Goal: Use online tool/utility: Utilize a website feature to perform a specific function

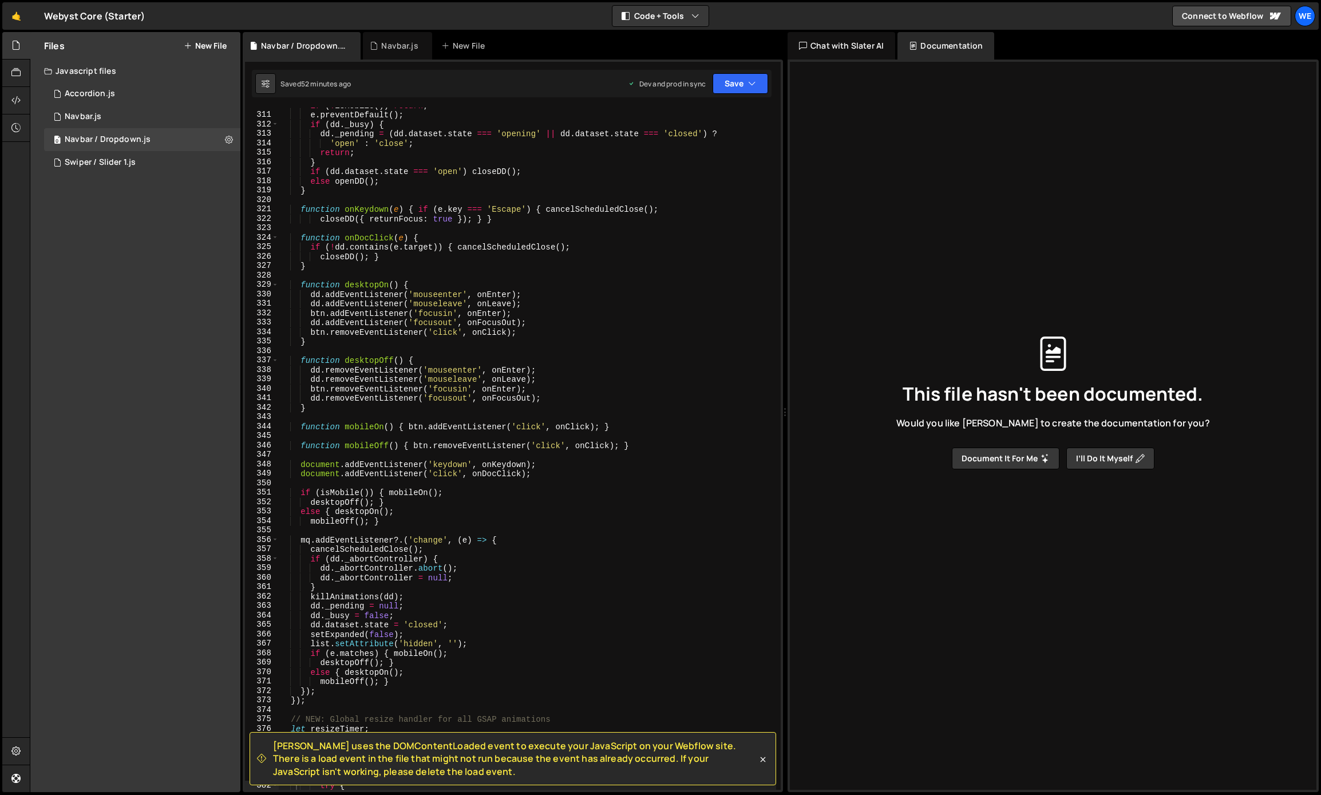
scroll to position [2926, 0]
click at [471, 217] on div "if ( ! isMobile ( )) return ; e . preventDefault ( ) ; if ( dd . _busy ) { dd .…" at bounding box center [527, 451] width 497 height 701
type textarea "});"
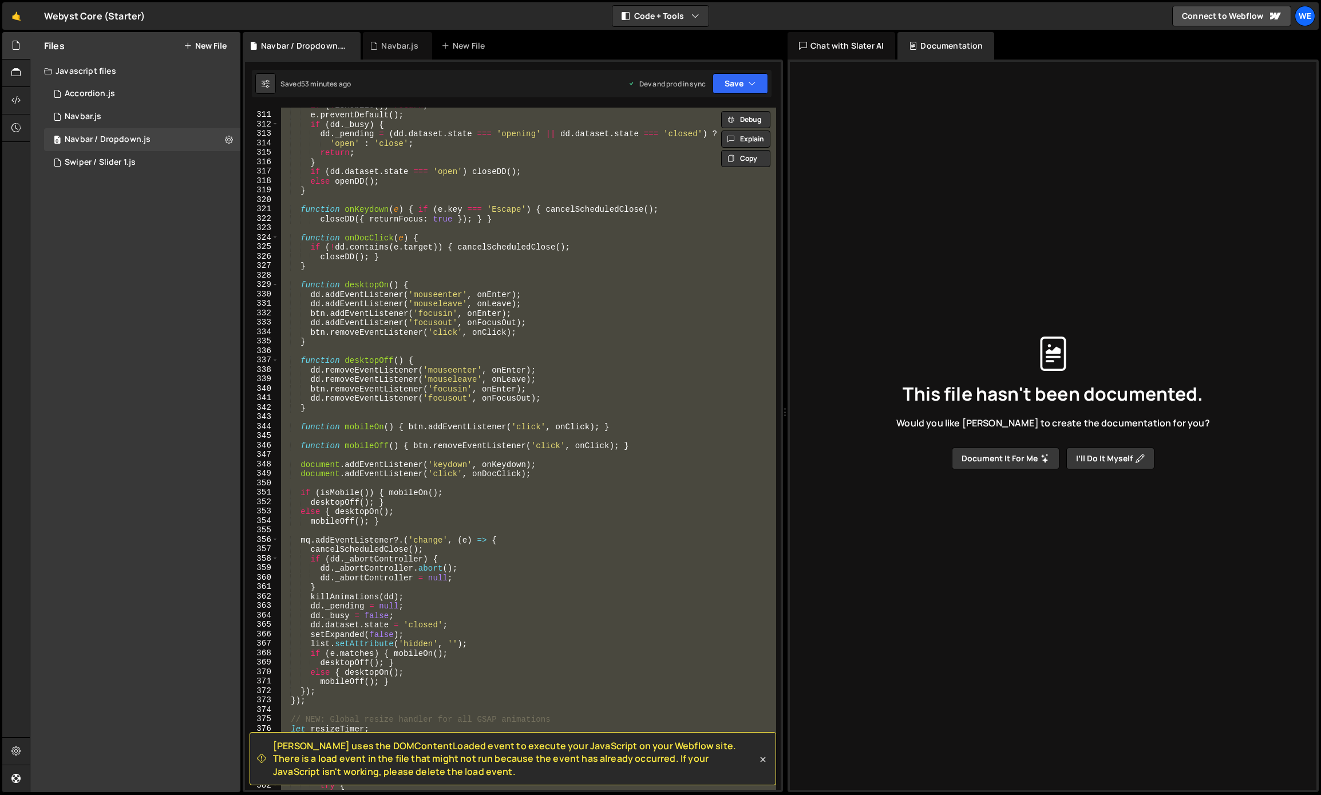
click at [437, 278] on div "if ( ! isMobile ( )) return ; e . preventDefault ( ) ; if ( dd . _busy ) { dd .…" at bounding box center [527, 449] width 497 height 682
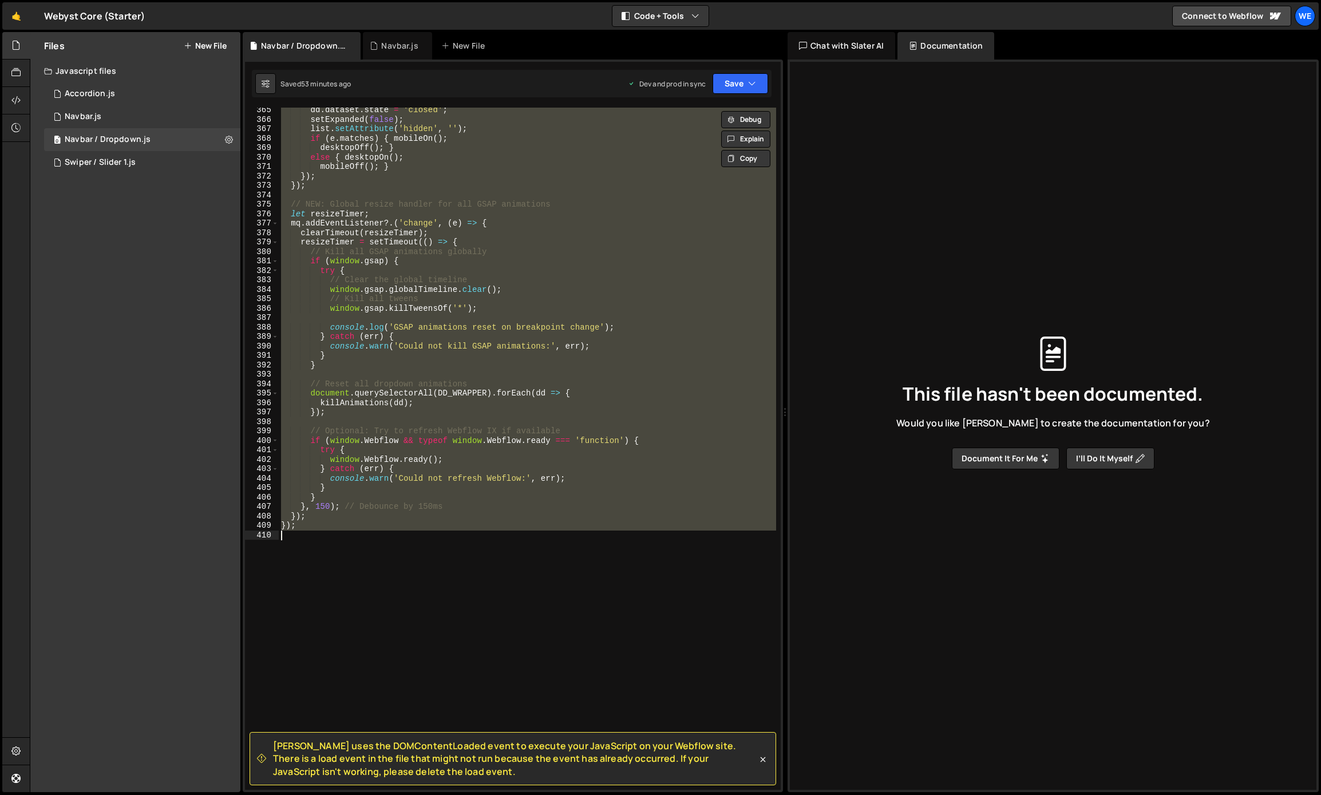
paste textarea
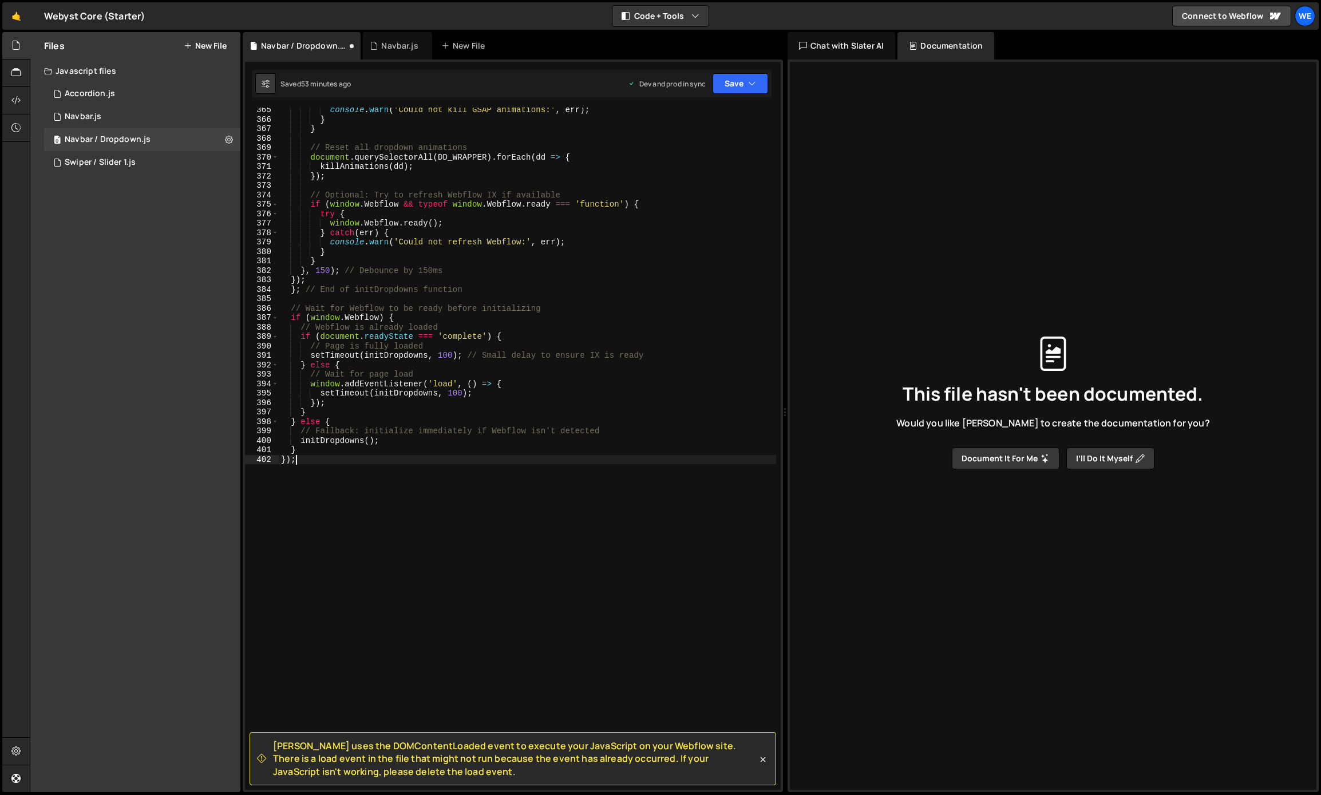
scroll to position [3497, 0]
click at [726, 85] on button "Save" at bounding box center [741, 83] width 56 height 21
click at [700, 161] on div "53 minutes ago" at bounding box center [686, 161] width 49 height 10
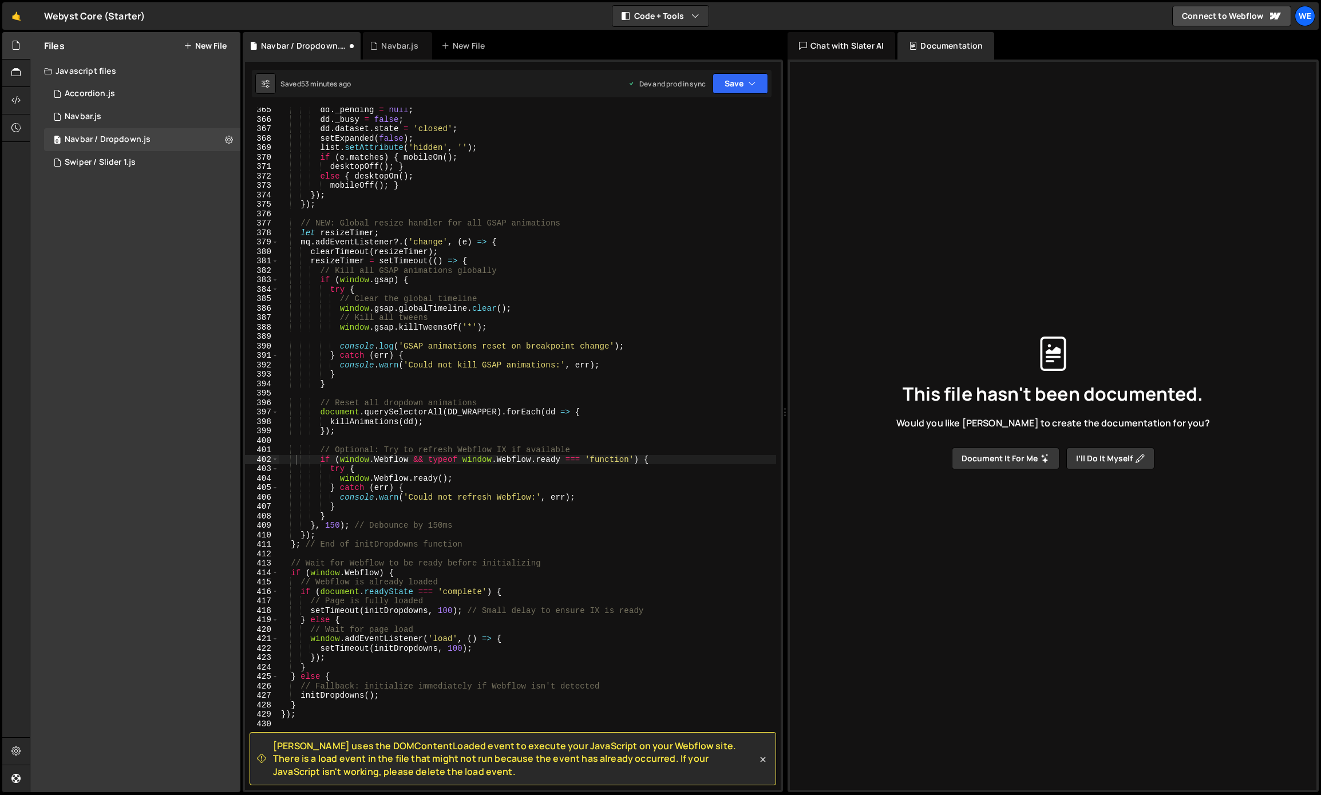
scroll to position [3440, 0]
click at [375, 361] on div "dd . _pending = null ; dd . _busy = false ; dd . dataset . state = 'closed' ; s…" at bounding box center [527, 455] width 497 height 701
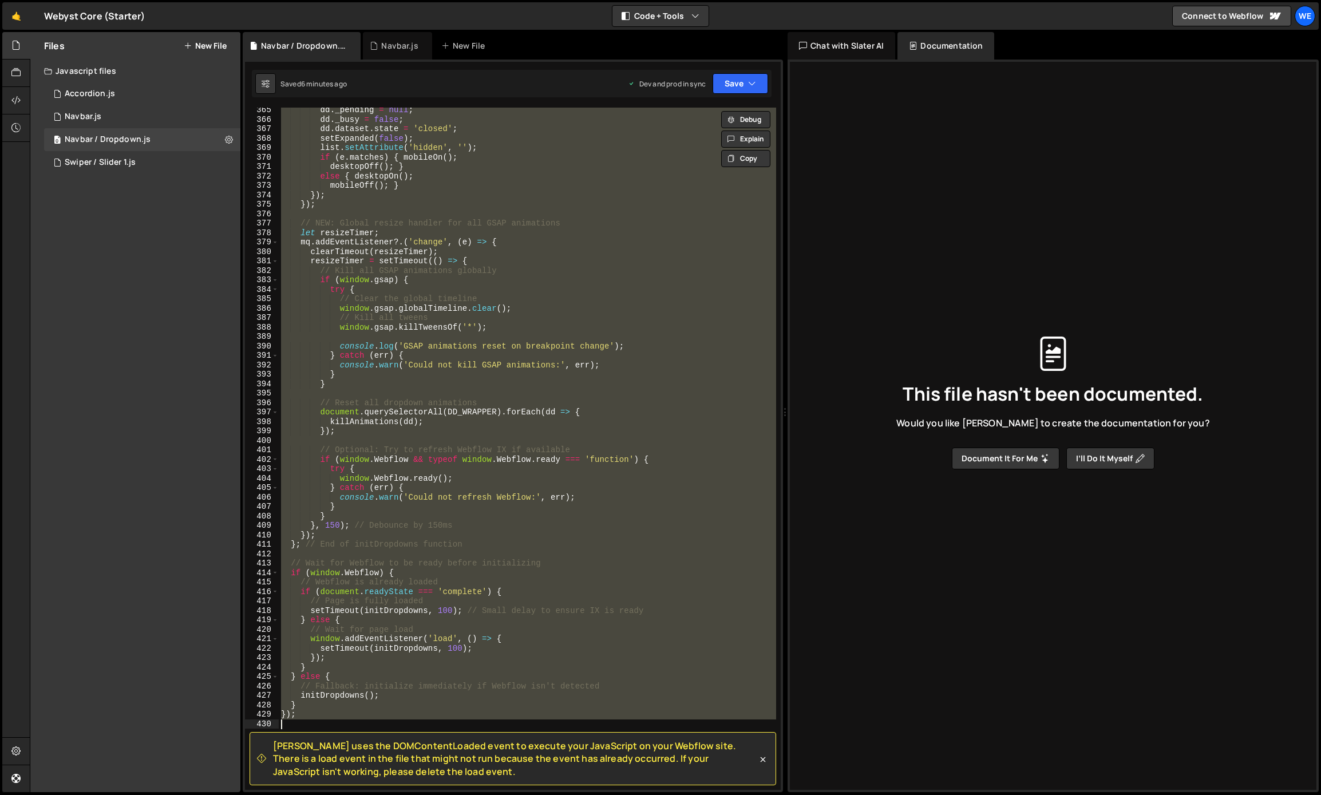
paste textarea
type textarea "});"
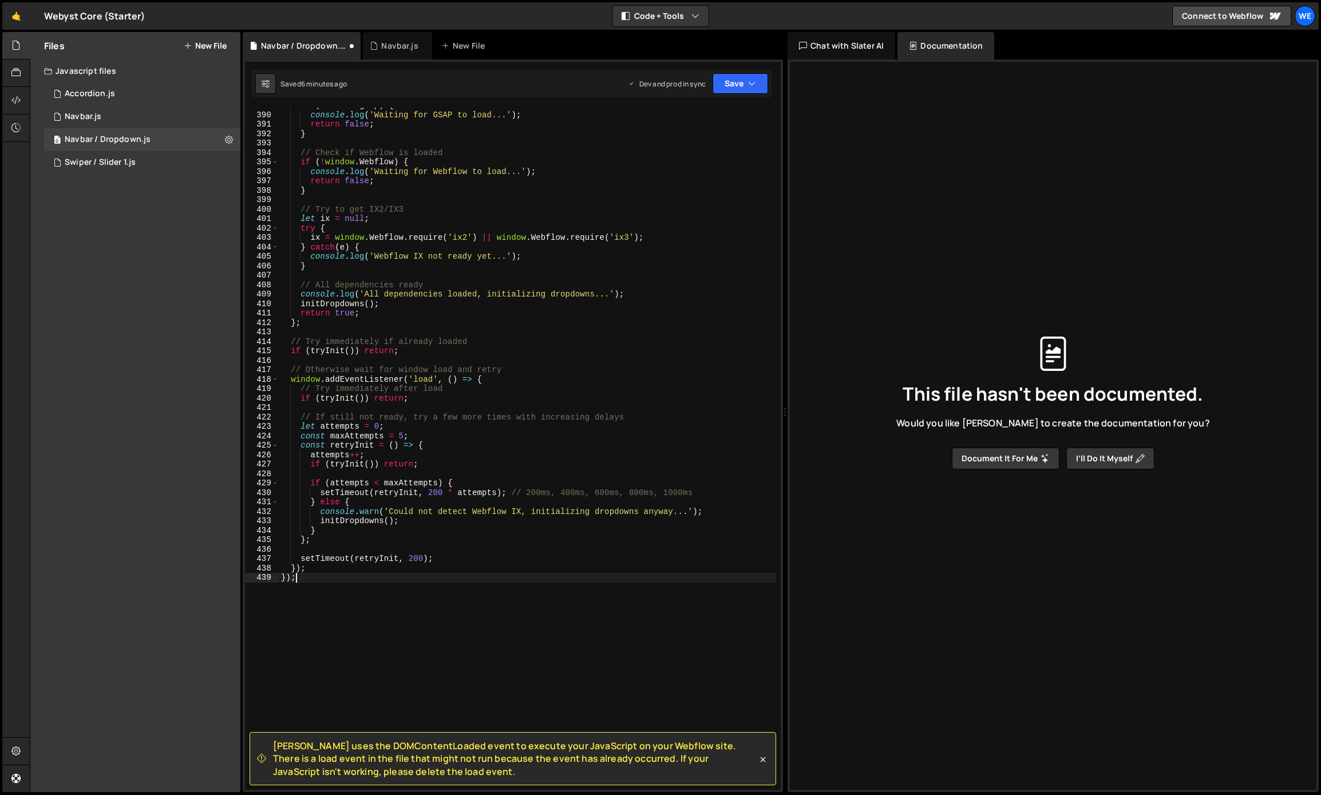
scroll to position [3806, 0]
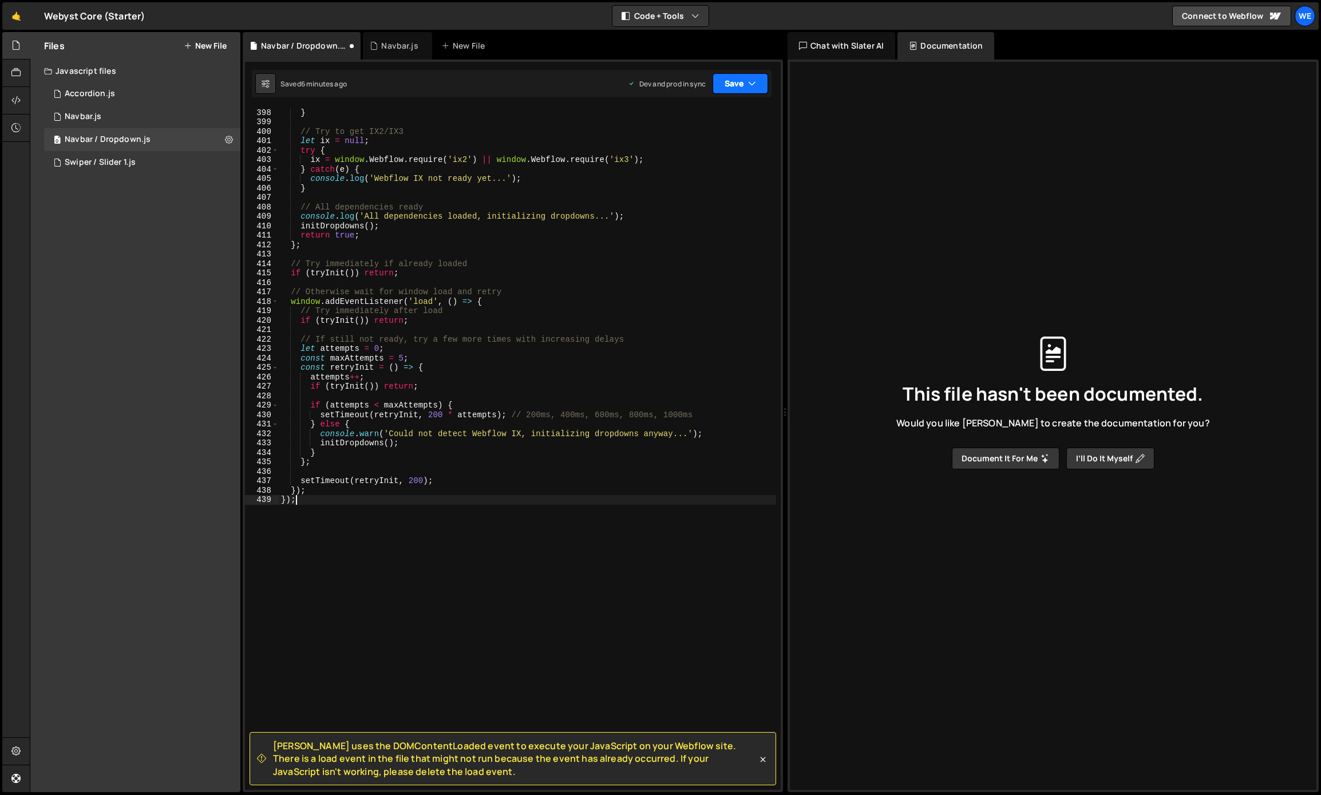
click at [728, 84] on button "Save" at bounding box center [741, 83] width 56 height 21
click at [687, 161] on div "6 minutes ago" at bounding box center [684, 161] width 45 height 10
